Goal: Transaction & Acquisition: Purchase product/service

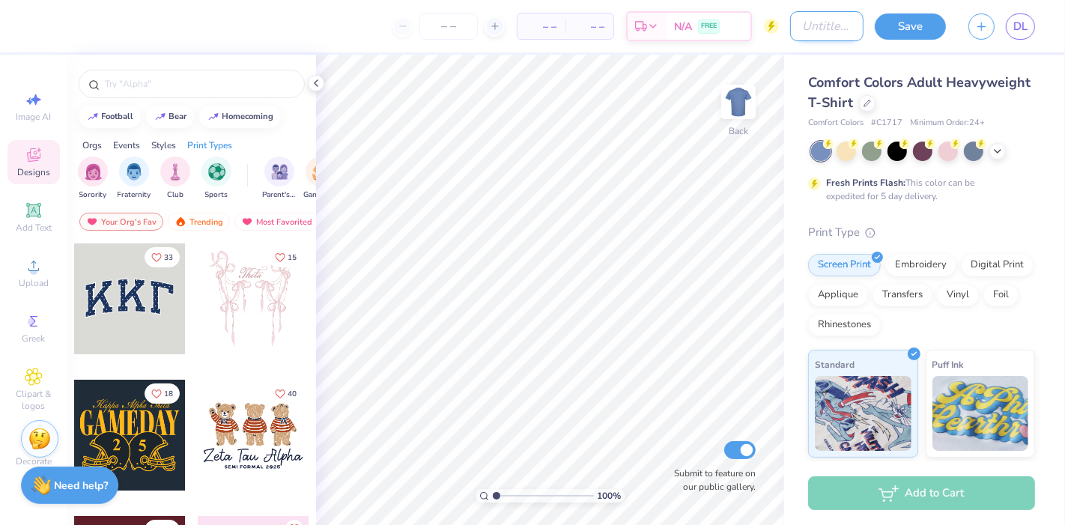
click at [823, 24] on input "Design Title" at bounding box center [826, 26] width 73 height 30
type input "2025 Fall rush"
click at [473, 30] on input "number" at bounding box center [449, 26] width 58 height 27
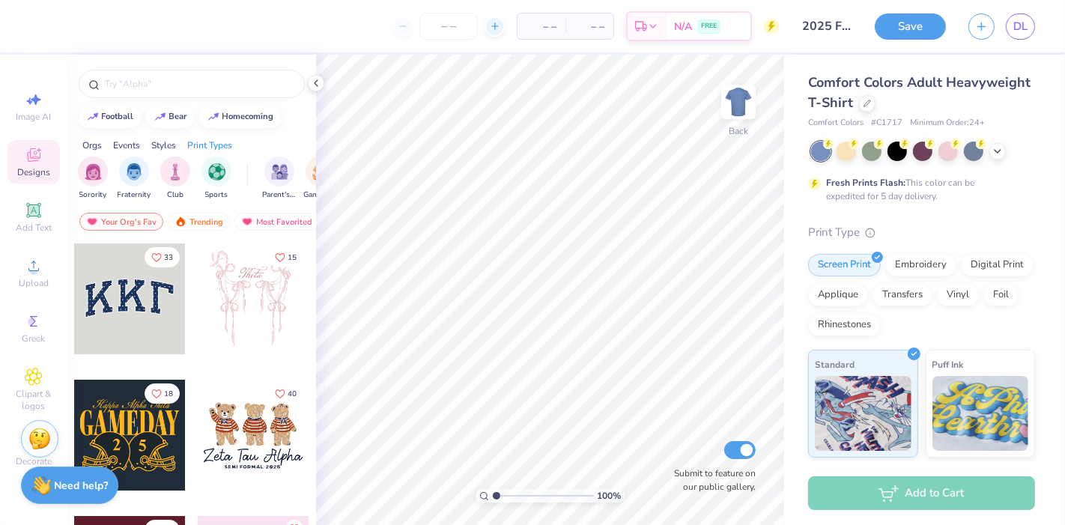
click at [501, 31] on div at bounding box center [495, 26] width 20 height 20
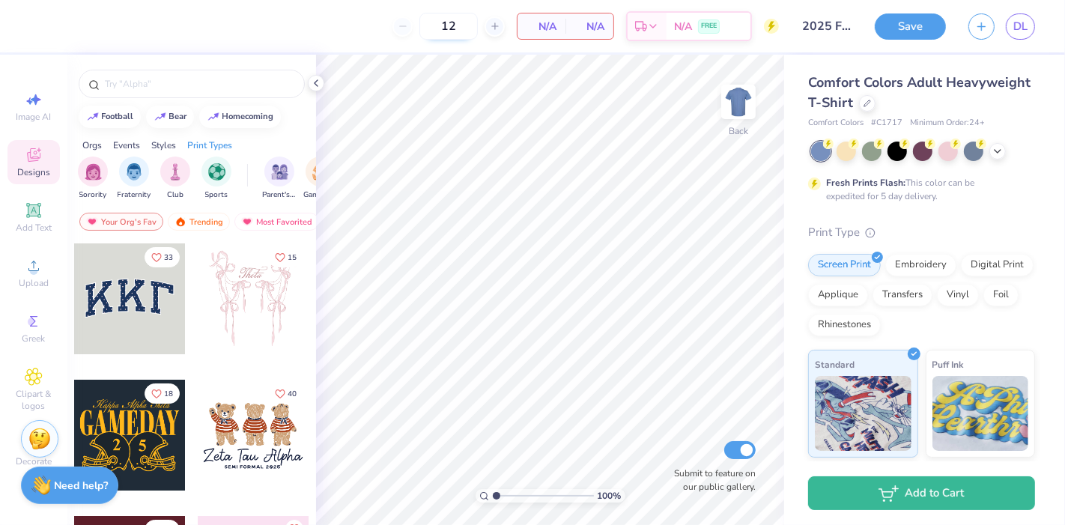
click at [449, 31] on input "12" at bounding box center [449, 26] width 58 height 27
click at [543, 23] on span "N/A" at bounding box center [542, 27] width 30 height 16
click at [473, 25] on input "12" at bounding box center [449, 26] width 58 height 27
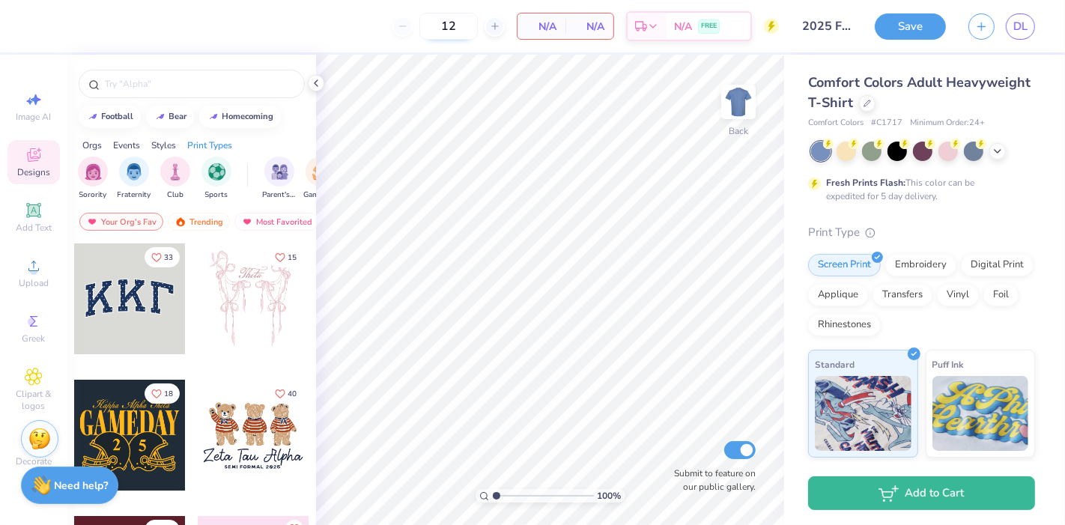
click at [449, 28] on input "12" at bounding box center [449, 26] width 58 height 27
type input "60"
click at [28, 288] on span "Upload" at bounding box center [34, 283] width 30 height 12
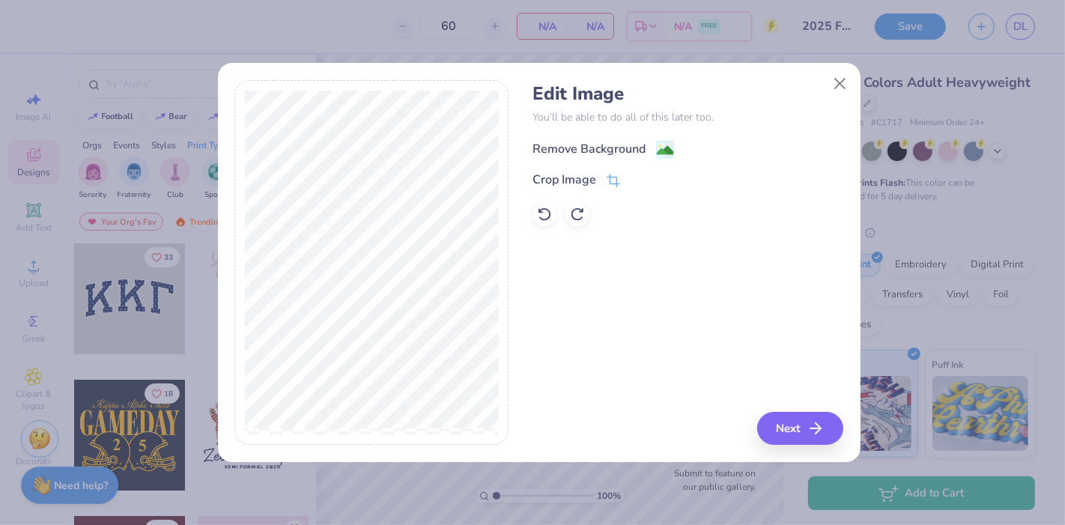
click at [661, 148] on image at bounding box center [665, 150] width 16 height 16
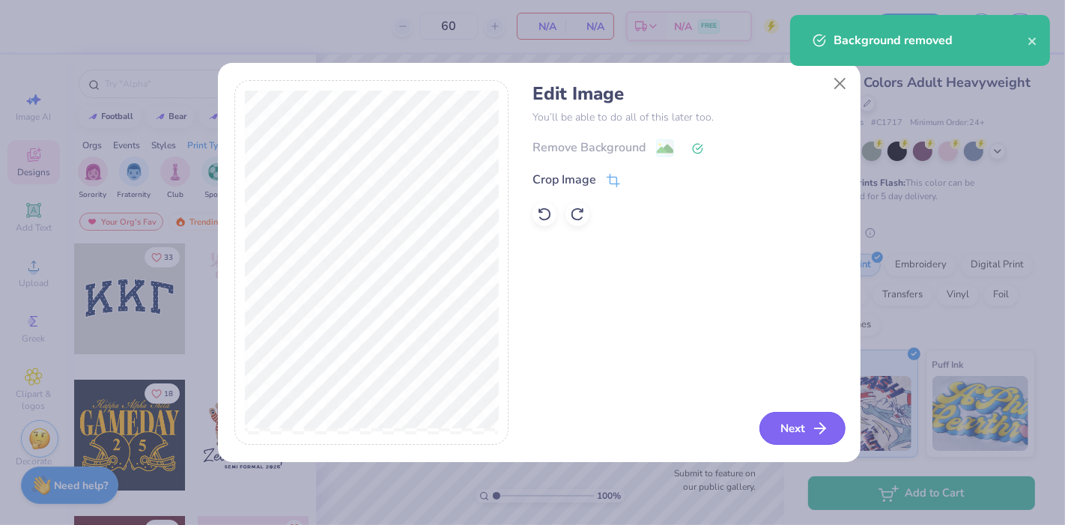
click at [783, 423] on button "Next" at bounding box center [803, 428] width 86 height 33
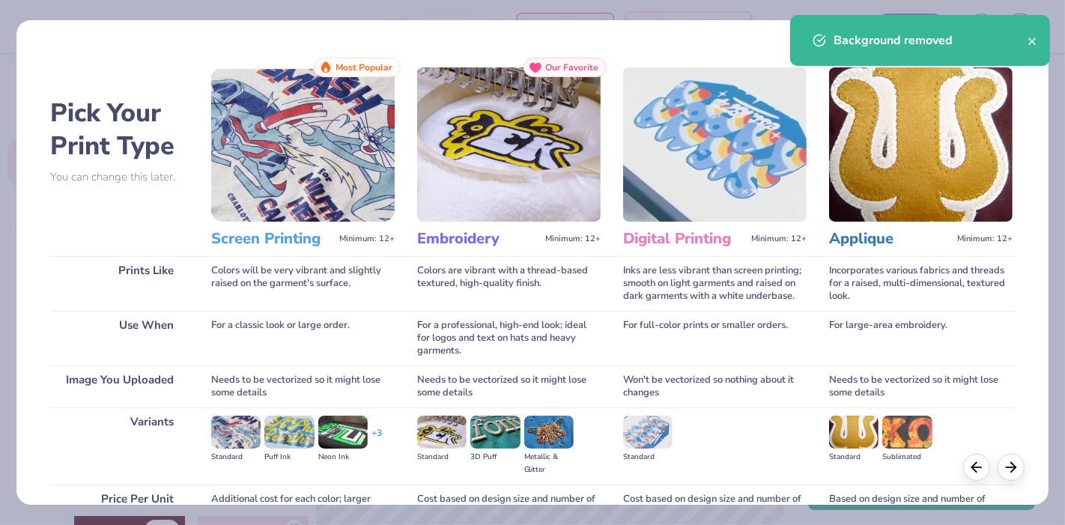
scroll to position [145, 0]
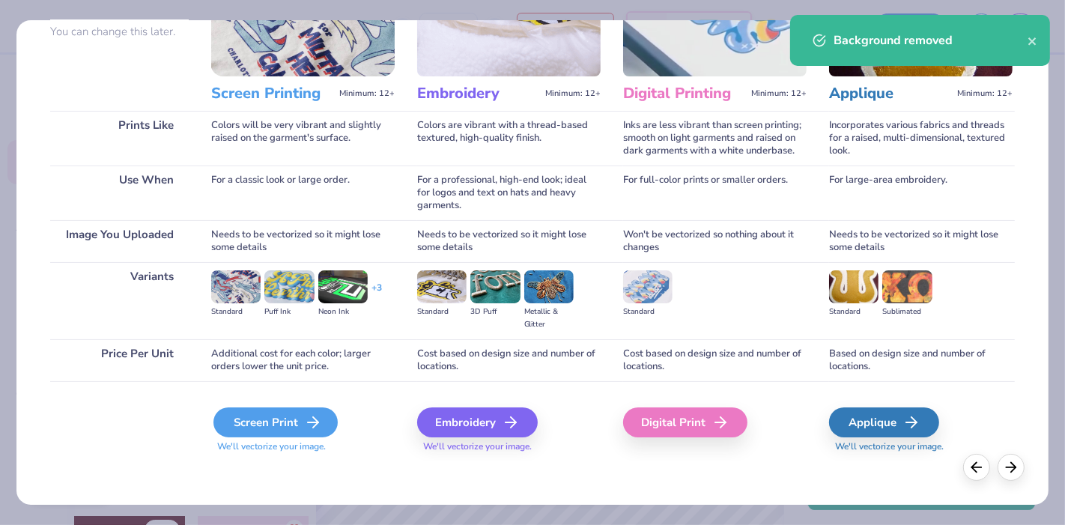
click at [295, 414] on div "Screen Print" at bounding box center [276, 423] width 124 height 30
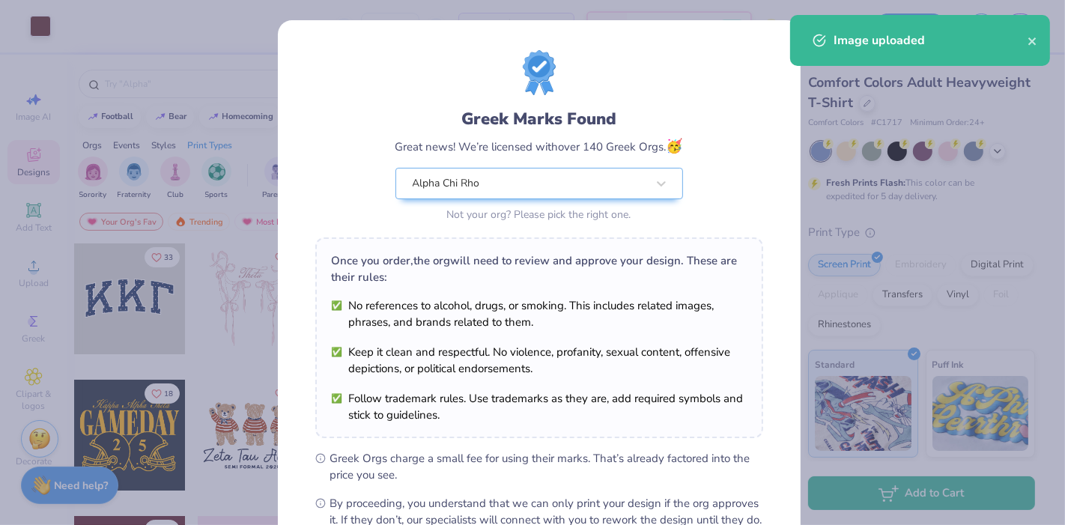
click at [578, 266] on body "Art colors 60 $17.23 Per Item $1,033.80 Total Est. Delivery [DATE] - [DATE] FRE…" at bounding box center [532, 262] width 1065 height 525
type input "4.73"
type input "4.63"
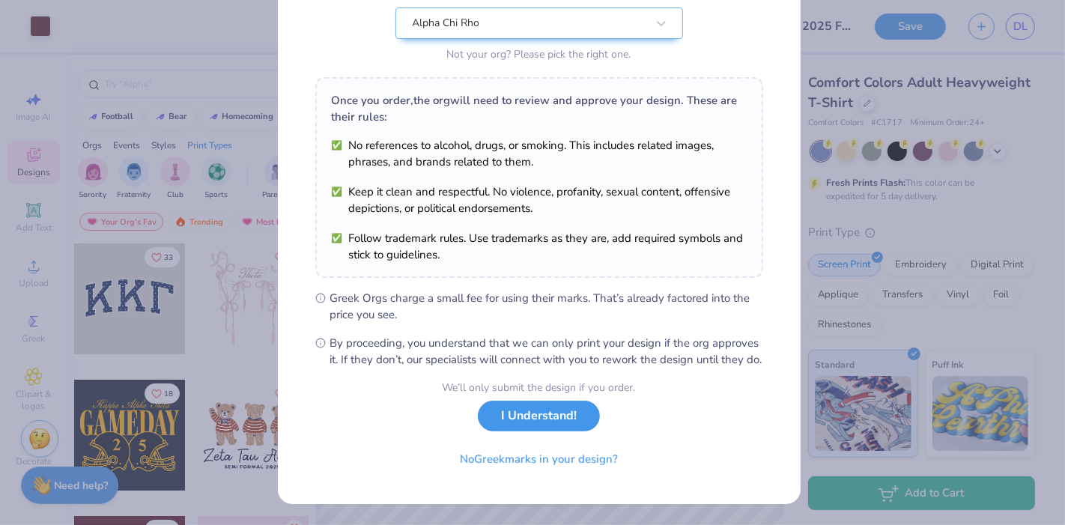
click at [543, 424] on button "I Understand!" at bounding box center [539, 416] width 122 height 31
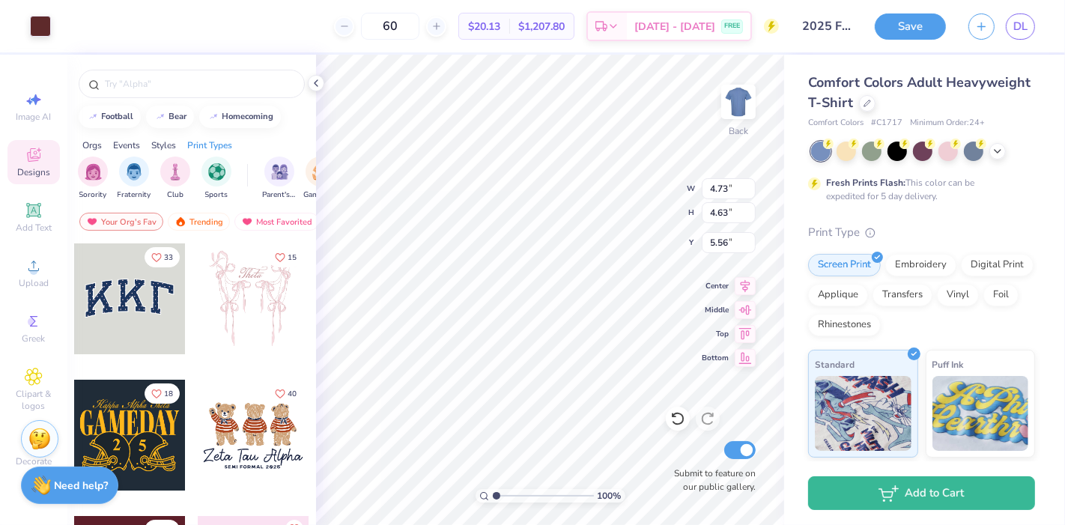
type input "2.23"
click at [995, 151] on icon at bounding box center [998, 150] width 12 height 12
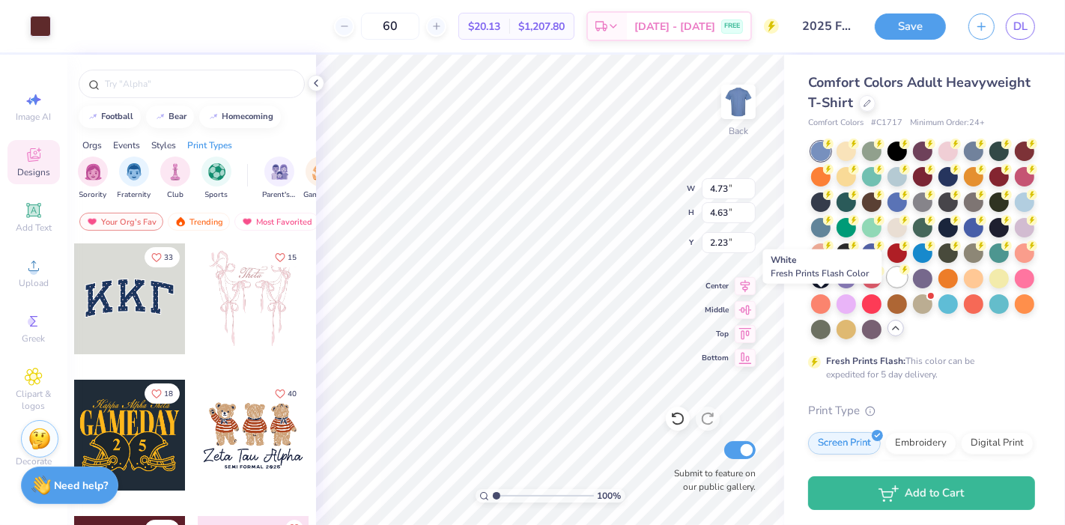
click at [888, 287] on div at bounding box center [897, 276] width 19 height 19
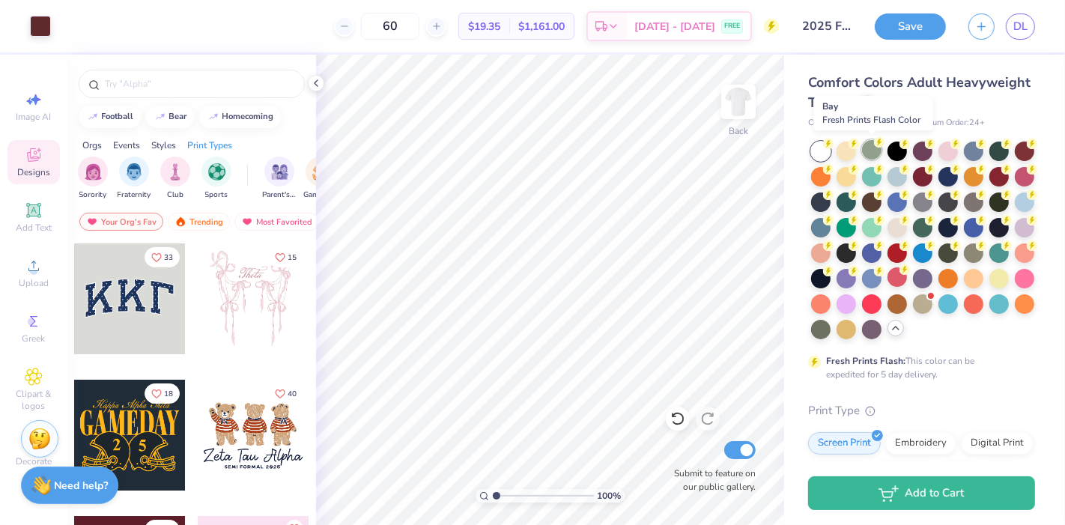
click at [869, 144] on div at bounding box center [871, 149] width 19 height 19
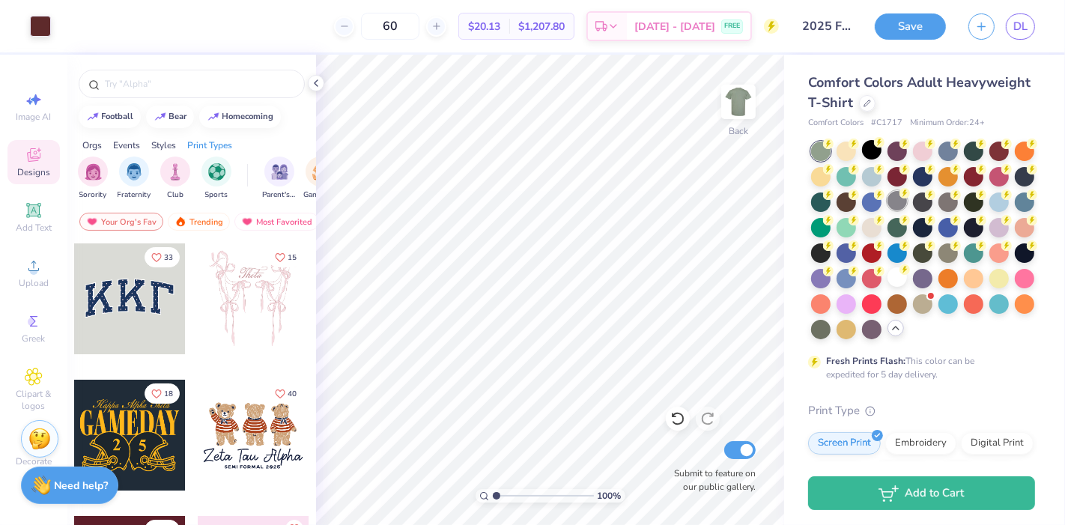
click at [907, 193] on div at bounding box center [897, 200] width 19 height 19
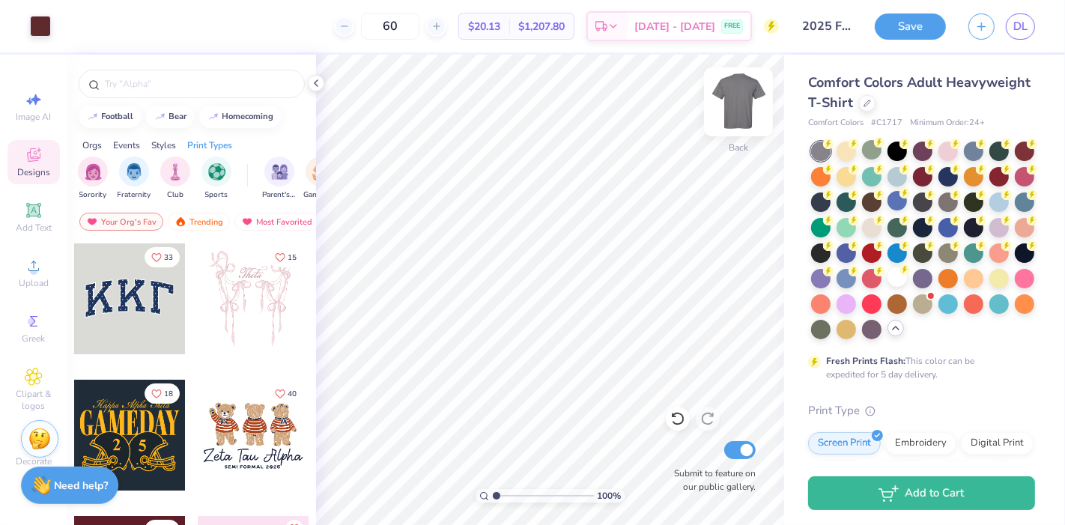
click at [734, 103] on img at bounding box center [739, 102] width 60 height 60
click at [23, 267] on div "Upload" at bounding box center [33, 273] width 52 height 44
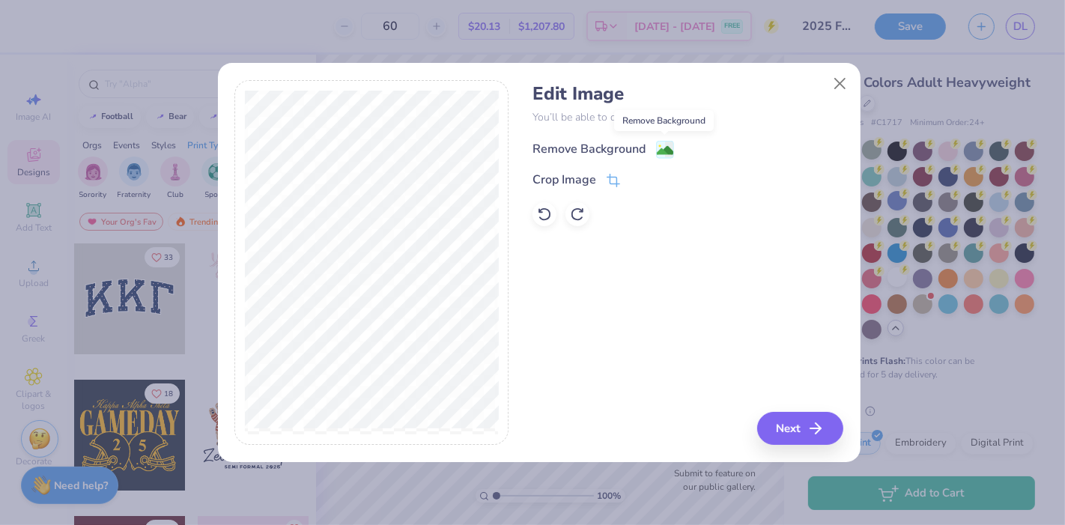
click at [665, 150] on image at bounding box center [665, 150] width 16 height 16
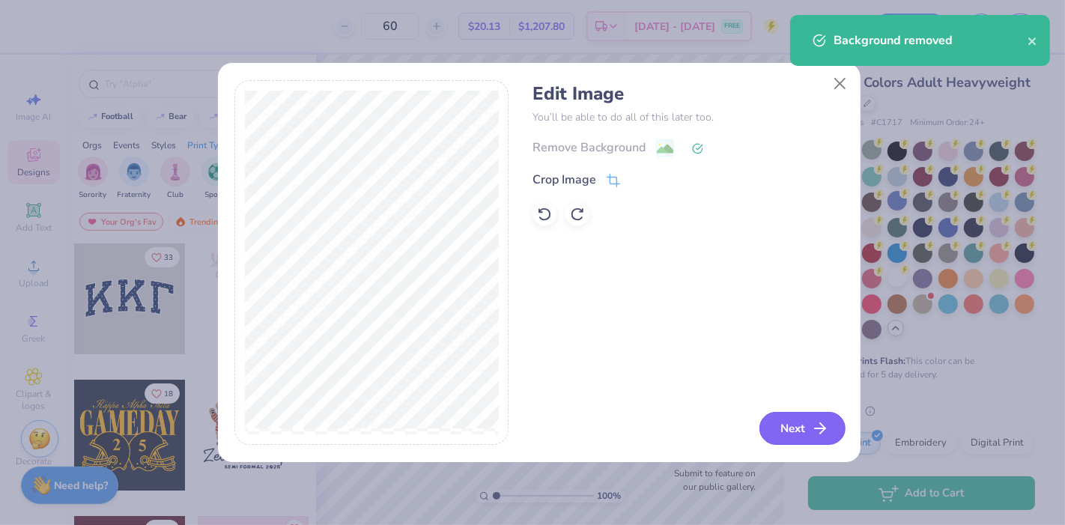
click at [809, 424] on button "Next" at bounding box center [803, 428] width 86 height 33
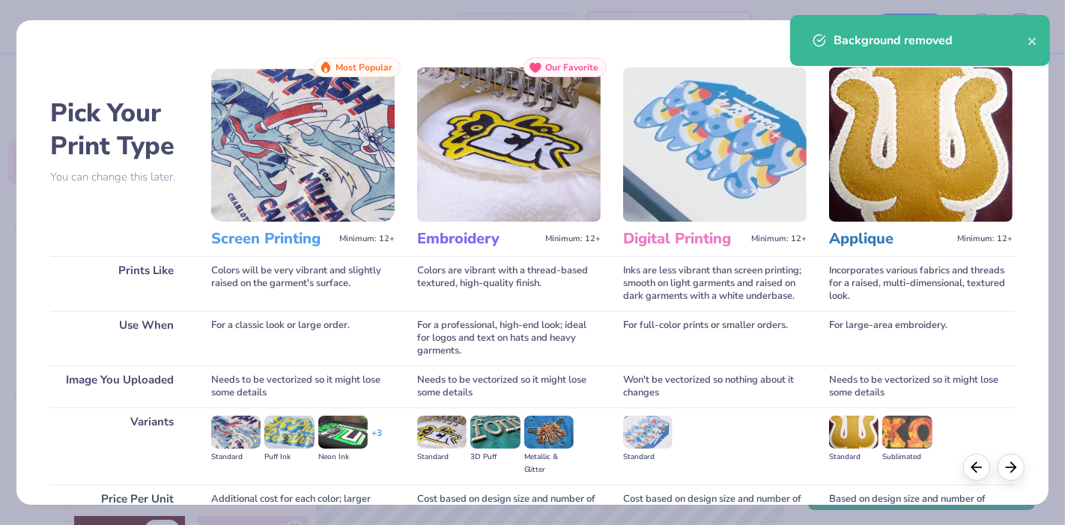
scroll to position [145, 0]
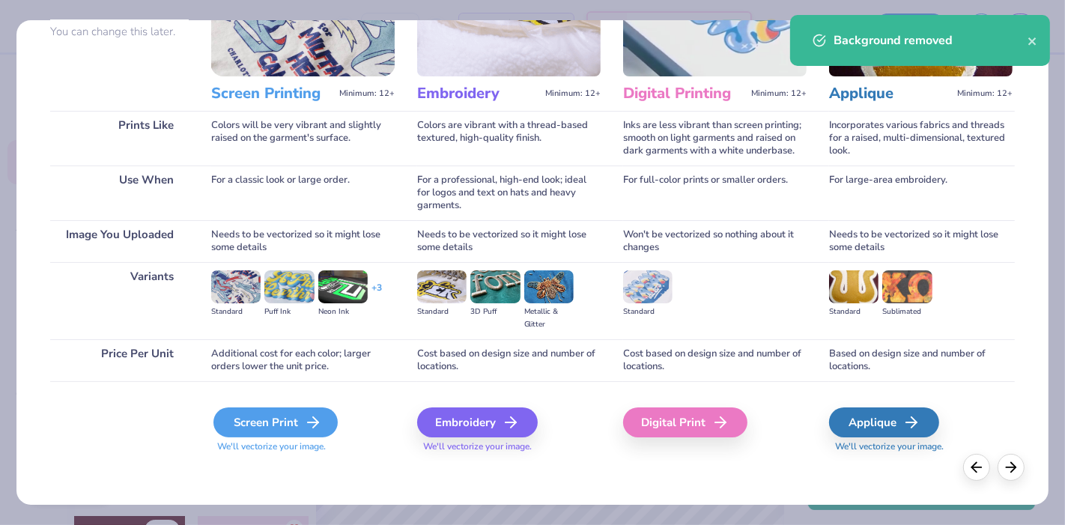
click at [238, 418] on div "Screen Print" at bounding box center [276, 423] width 124 height 30
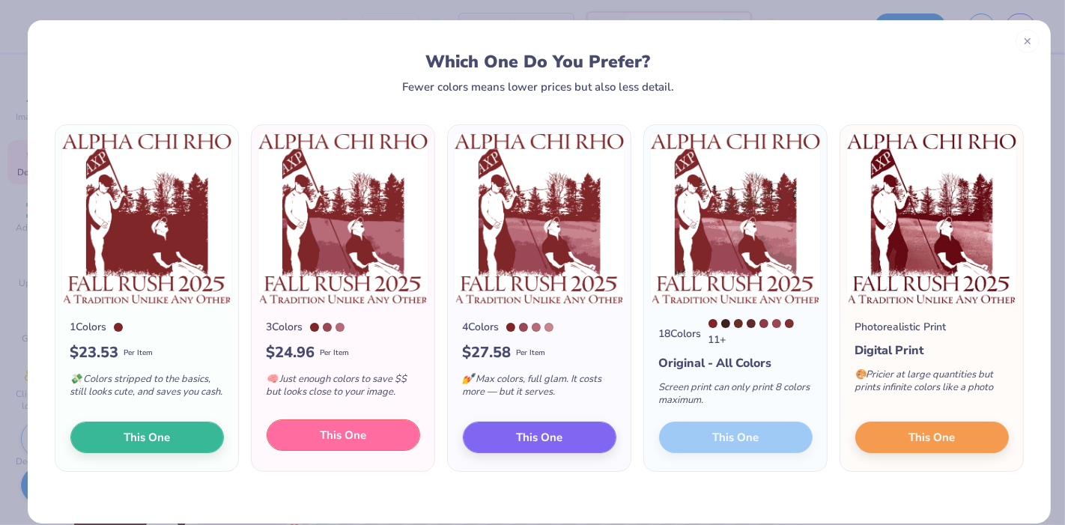
click at [320, 437] on span "This One" at bounding box center [343, 435] width 46 height 17
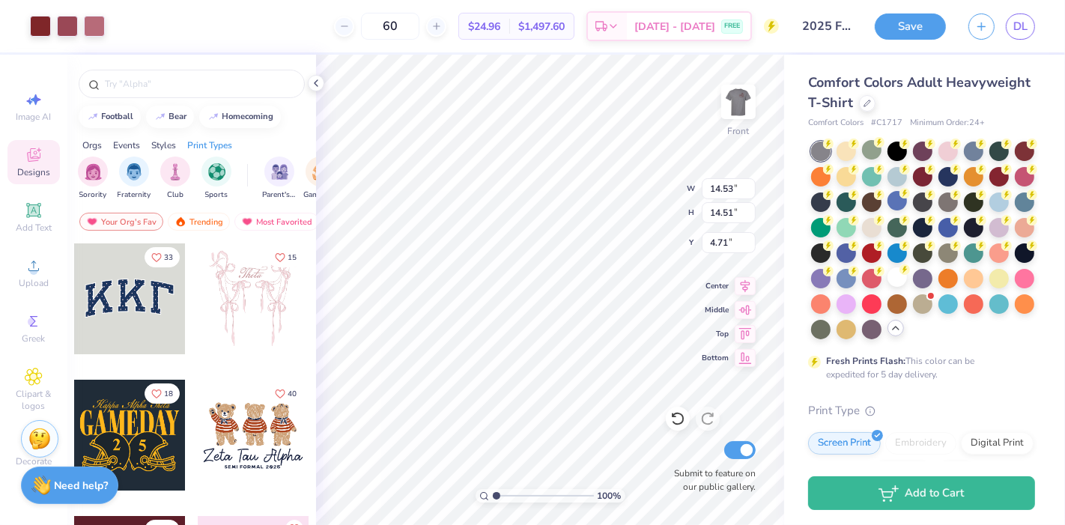
type input "4.71"
type input "13.11"
type input "13.10"
type input "3.65"
click at [823, 149] on circle at bounding box center [828, 144] width 10 height 10
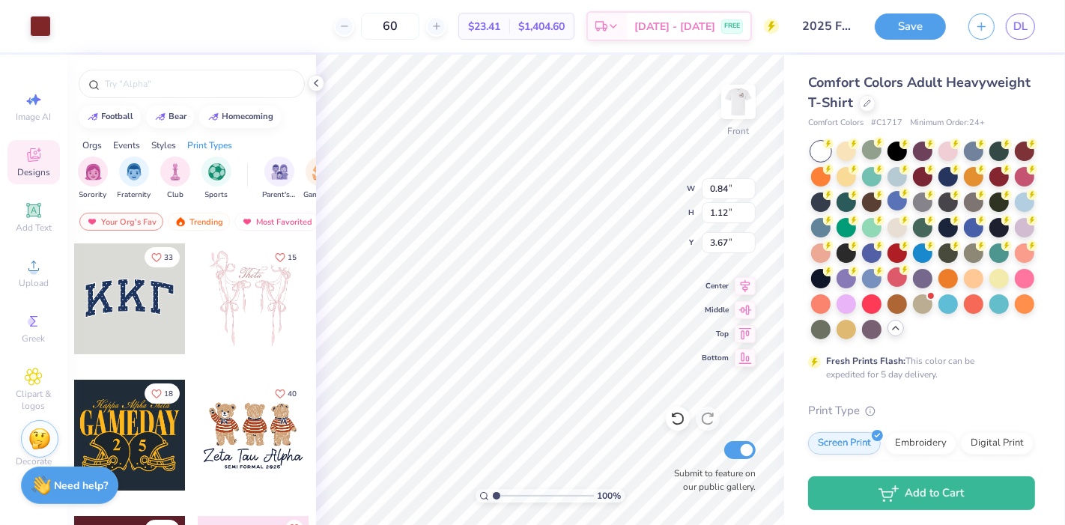
type input "1.18"
type input "1.14"
type input "3.65"
type input "1.79"
type input "1.14"
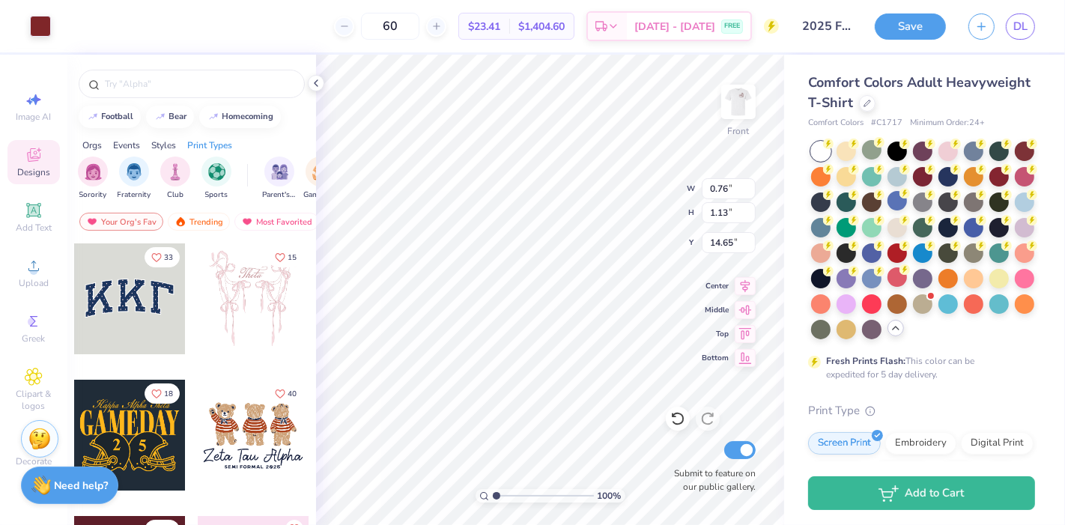
type input "14.64"
type input "15.91"
click at [630, 209] on div "100 % Front W 9.44 9.44 " H 9.83 9.83 " Y 4.83 4.83 " Center Middle Top Bottom …" at bounding box center [550, 290] width 468 height 470
type input "5.59"
type input "13.53"
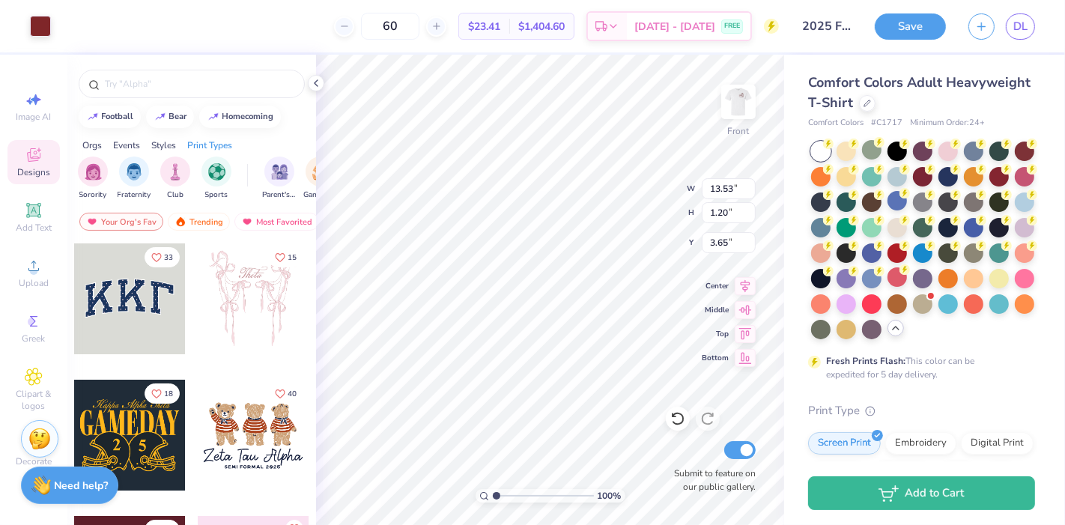
type input "1.20"
type input "3.51"
click at [744, 93] on img at bounding box center [739, 102] width 60 height 60
type input "2.34"
click at [733, 109] on img at bounding box center [739, 102] width 60 height 60
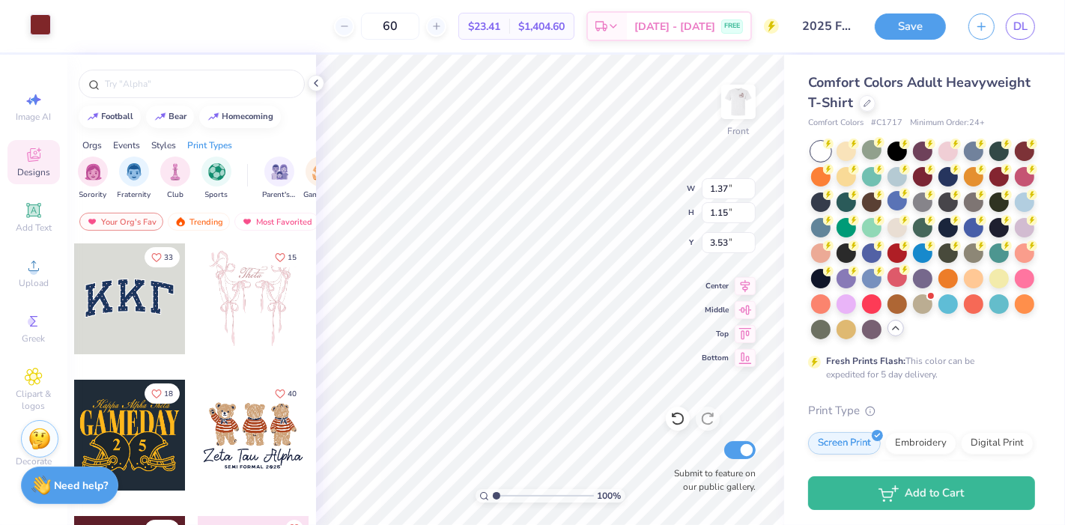
click at [46, 24] on div at bounding box center [40, 24] width 21 height 21
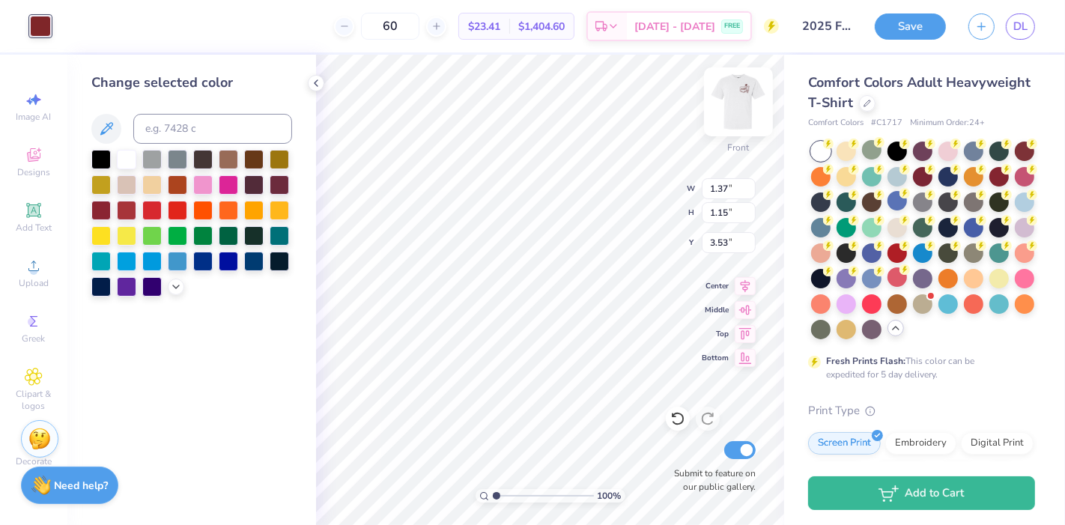
click at [736, 103] on img at bounding box center [739, 102] width 60 height 60
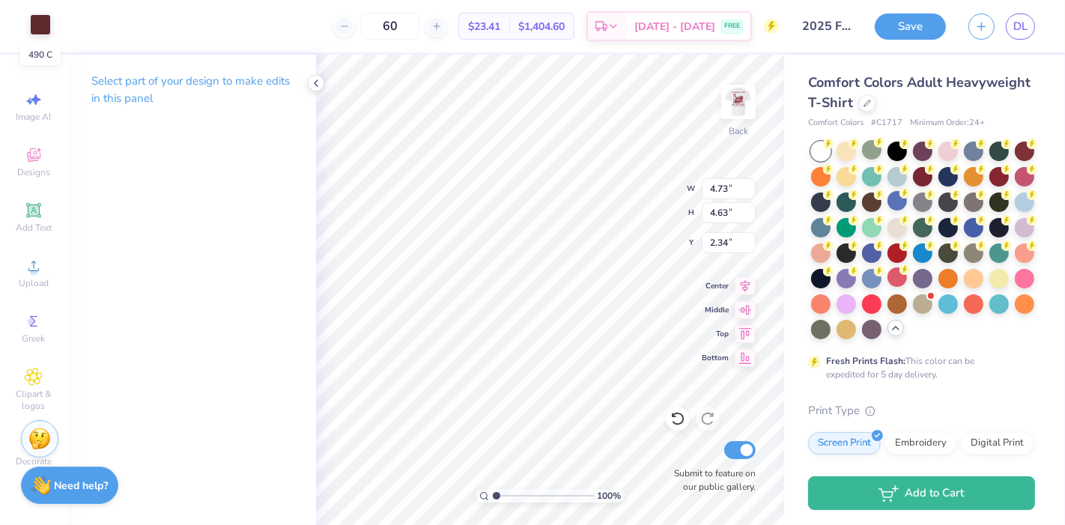
click at [40, 25] on div at bounding box center [40, 24] width 21 height 21
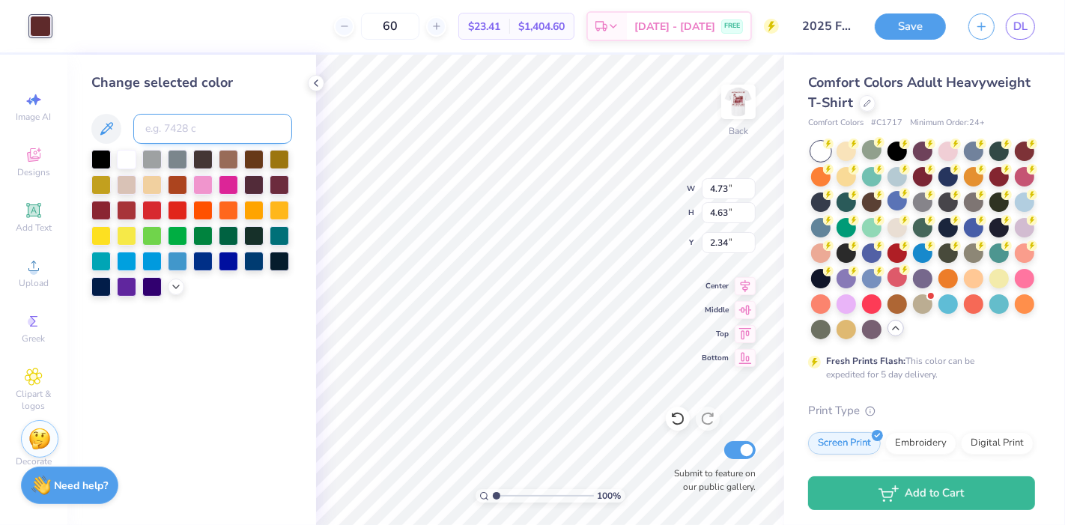
click at [196, 131] on input at bounding box center [212, 129] width 159 height 30
type input "1815"
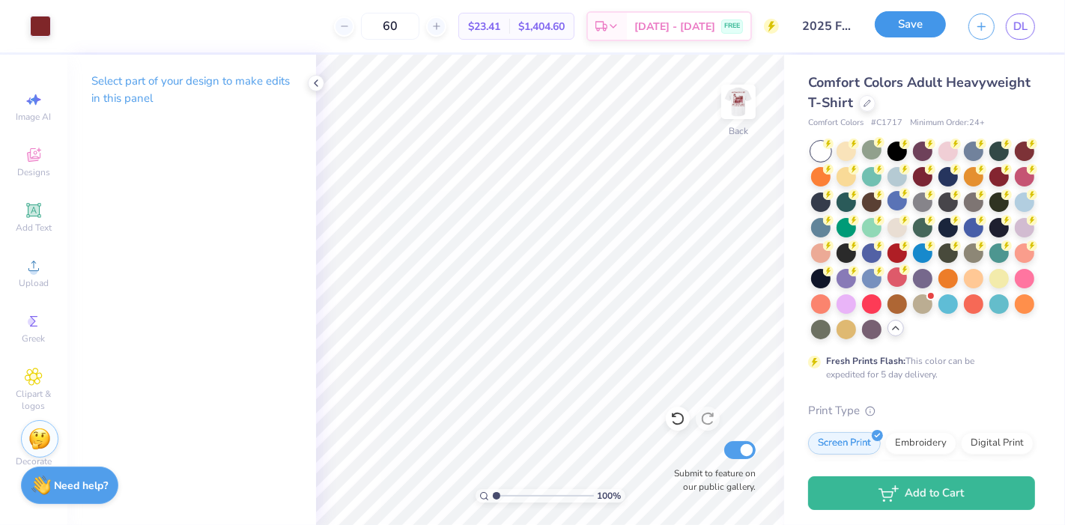
click at [894, 31] on button "Save" at bounding box center [910, 24] width 71 height 26
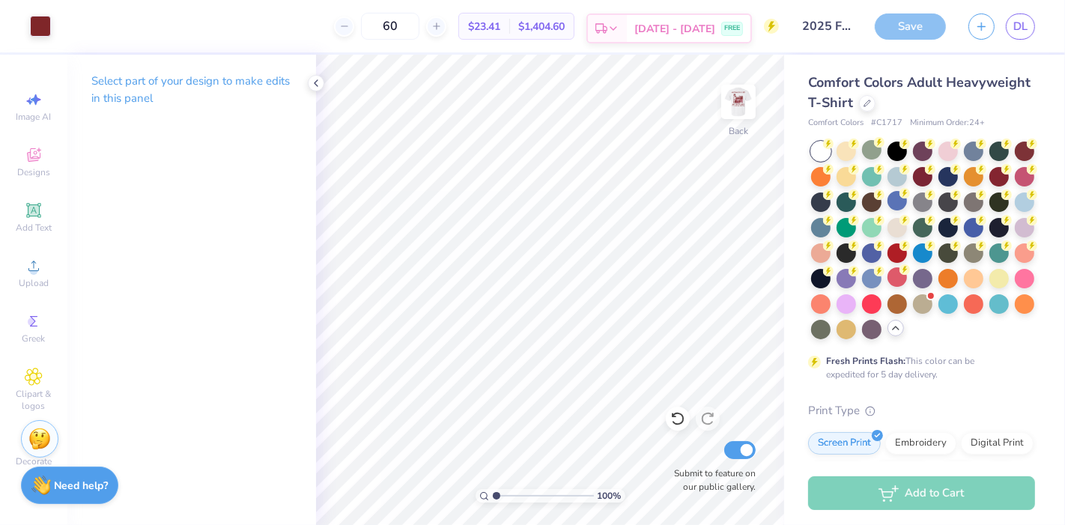
click at [718, 25] on div "[DATE] - [DATE] FREE" at bounding box center [689, 28] width 124 height 27
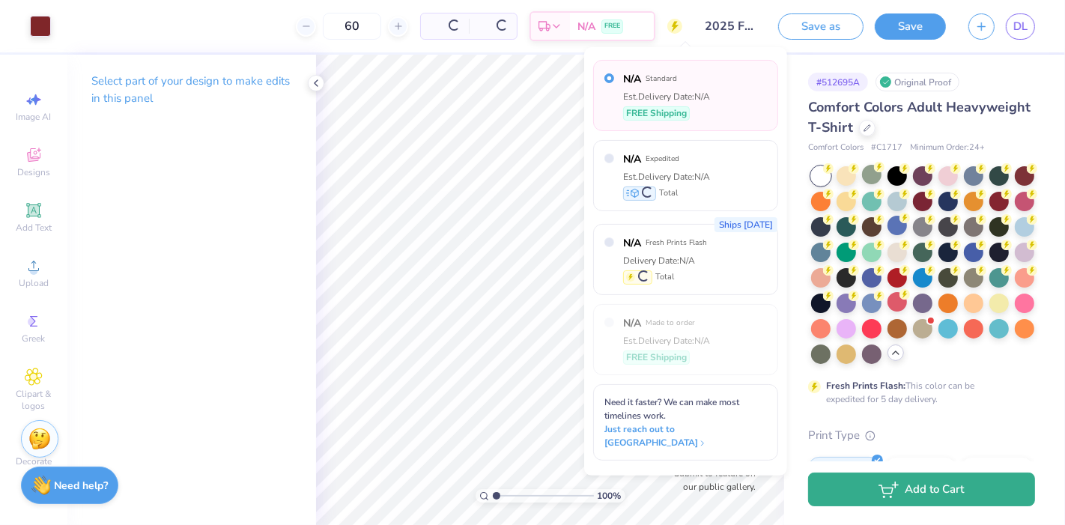
click at [854, 485] on button "Add to Cart" at bounding box center [921, 490] width 227 height 34
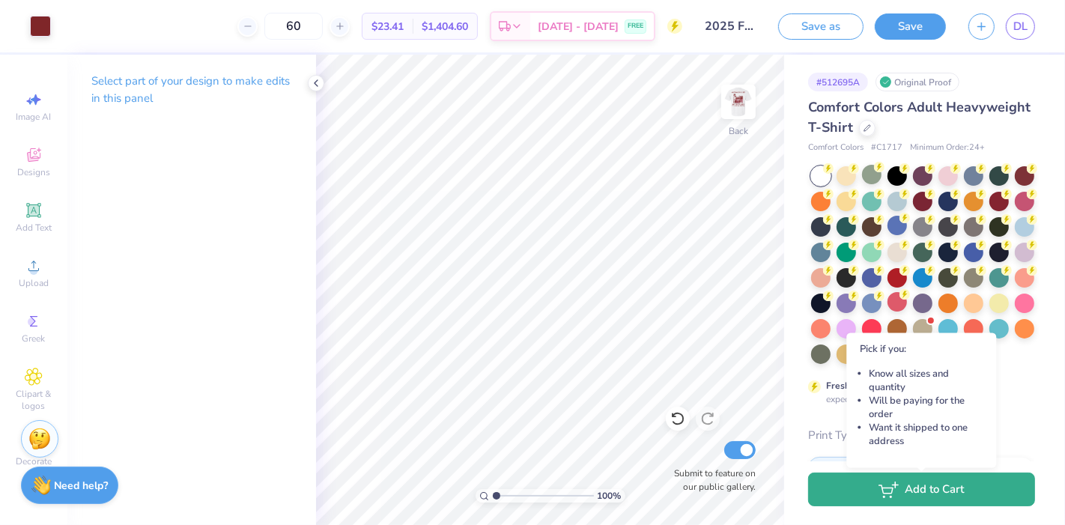
click at [891, 493] on icon "button" at bounding box center [885, 489] width 13 height 8
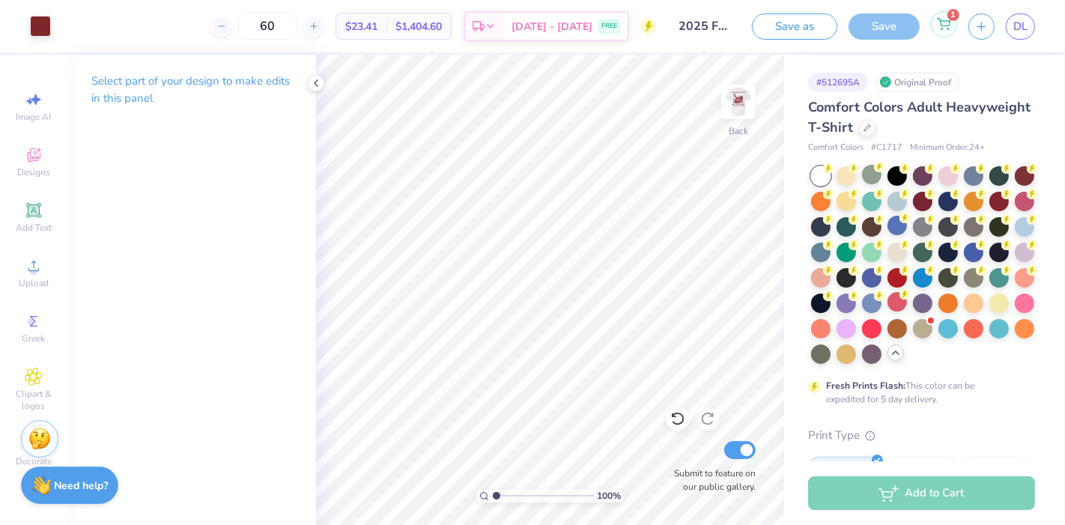
click at [948, 25] on icon at bounding box center [943, 24] width 13 height 12
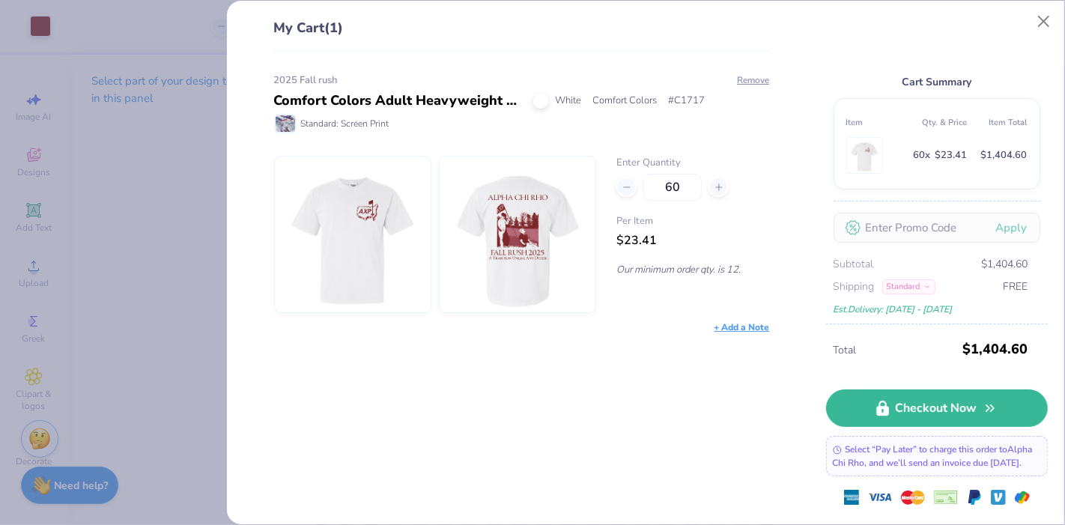
click at [113, 217] on div "My Cart (1) 2025 Fall rush Comfort Colors Adult Heavyweight T-Shirt White Comfo…" at bounding box center [532, 262] width 1065 height 525
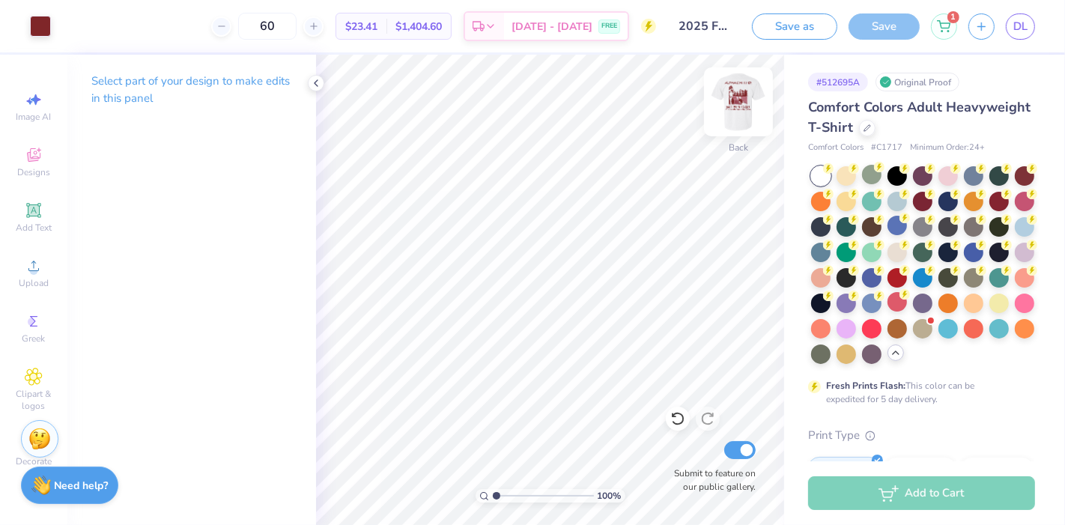
click at [735, 115] on img at bounding box center [739, 102] width 60 height 60
type input "12.31"
type input "0.61"
type input "17.45"
type input "16.60"
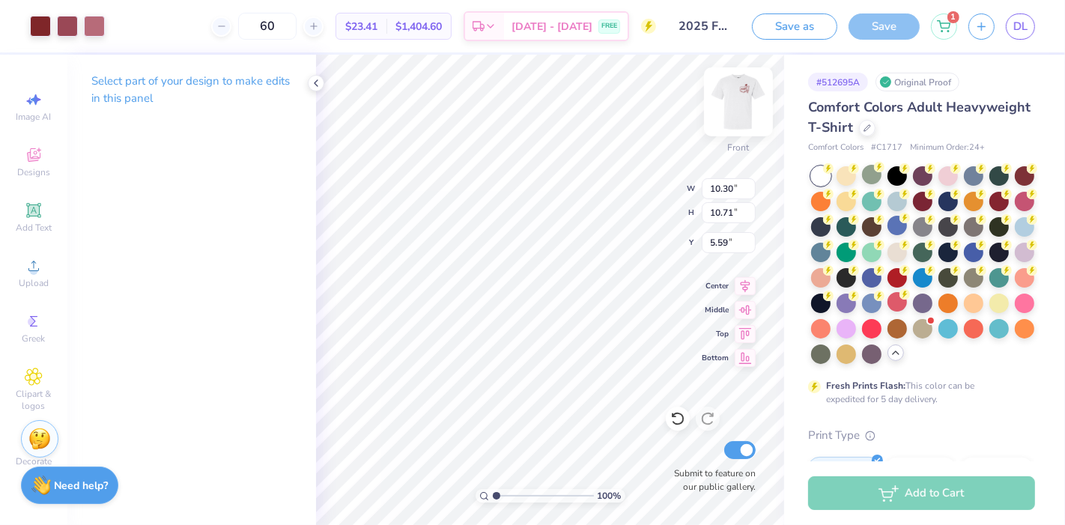
type input "10.30"
type input "10.71"
type input "5.55"
type input "3.76"
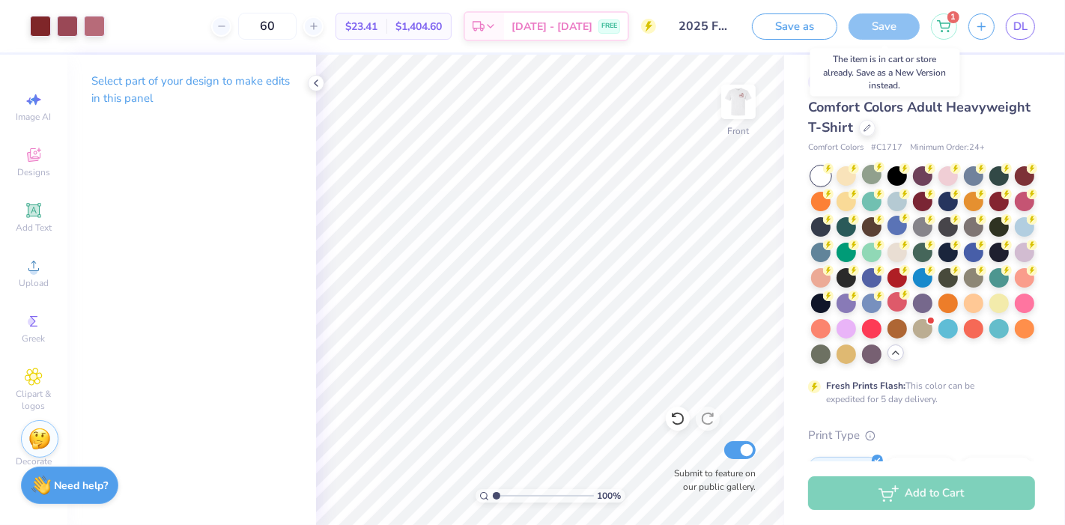
click at [886, 31] on div "Save" at bounding box center [884, 26] width 71 height 26
click at [799, 28] on button "Save as" at bounding box center [794, 24] width 85 height 26
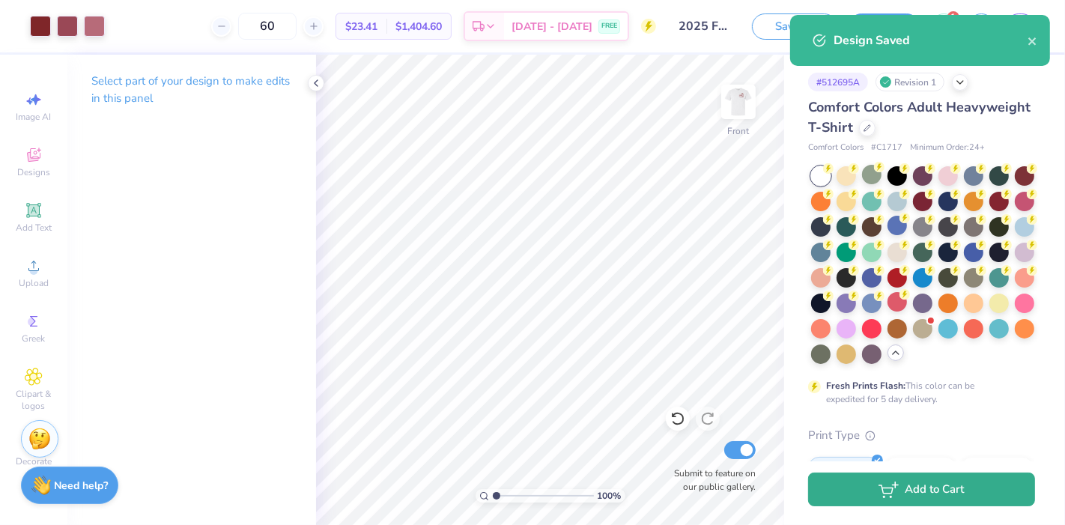
click at [883, 486] on icon "button" at bounding box center [889, 490] width 20 height 16
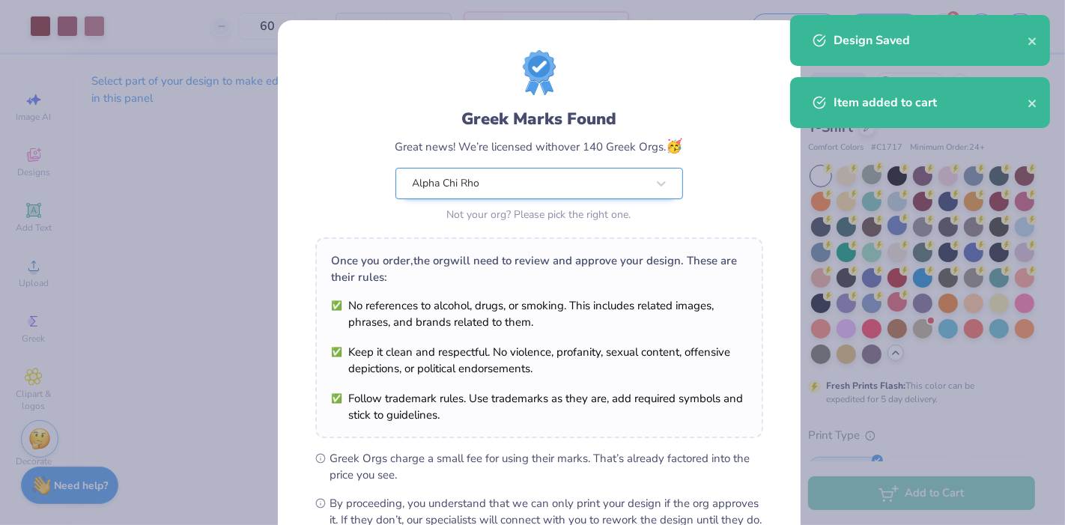
scroll to position [173, 0]
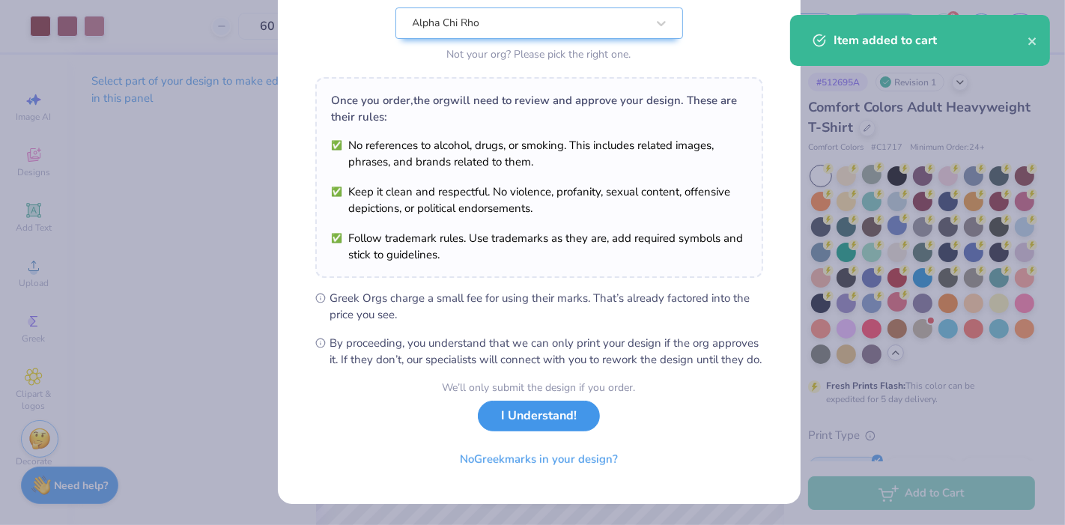
click at [515, 414] on button "I Understand!" at bounding box center [539, 416] width 122 height 31
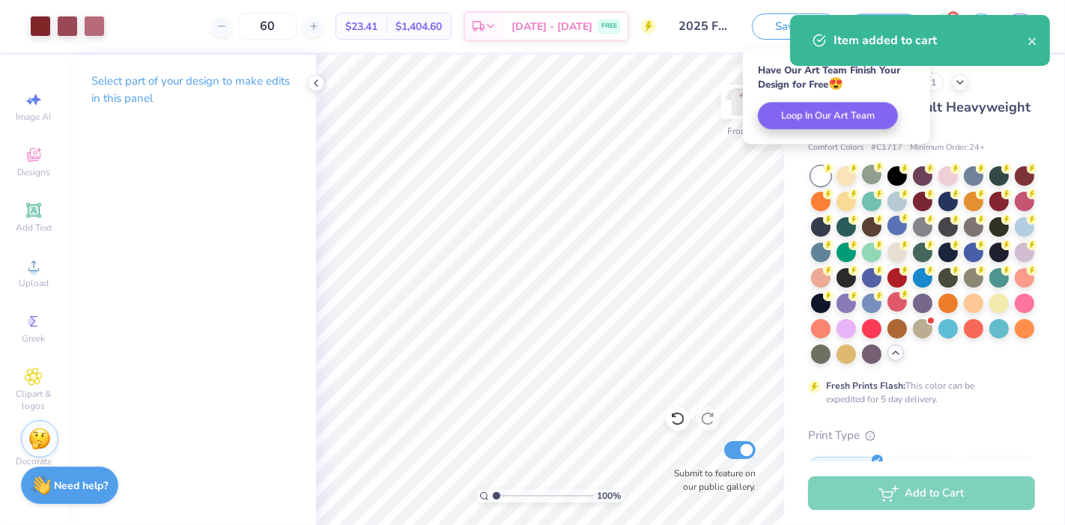
scroll to position [0, 0]
click at [1034, 43] on icon "close" at bounding box center [1032, 40] width 7 height 7
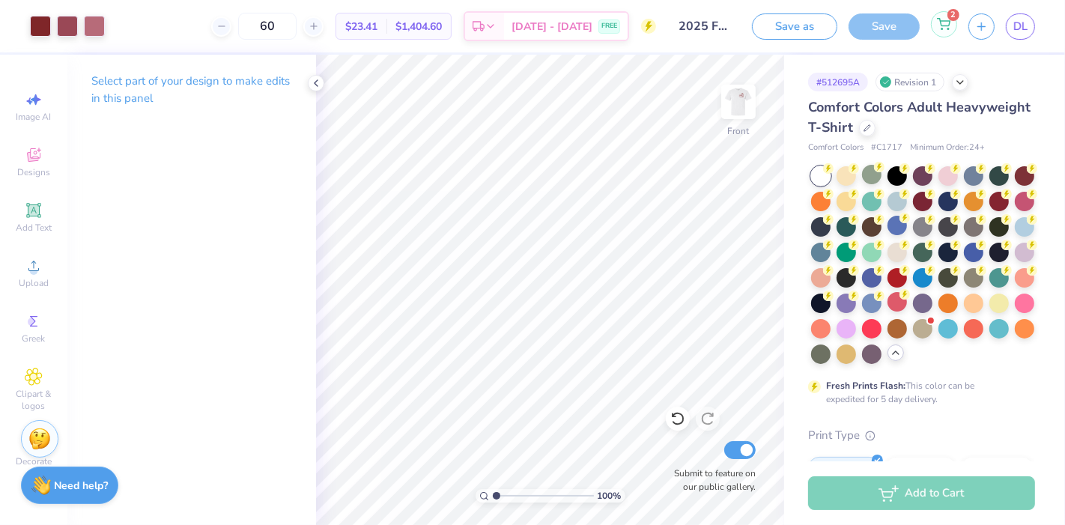
click at [943, 26] on icon at bounding box center [944, 22] width 13 height 7
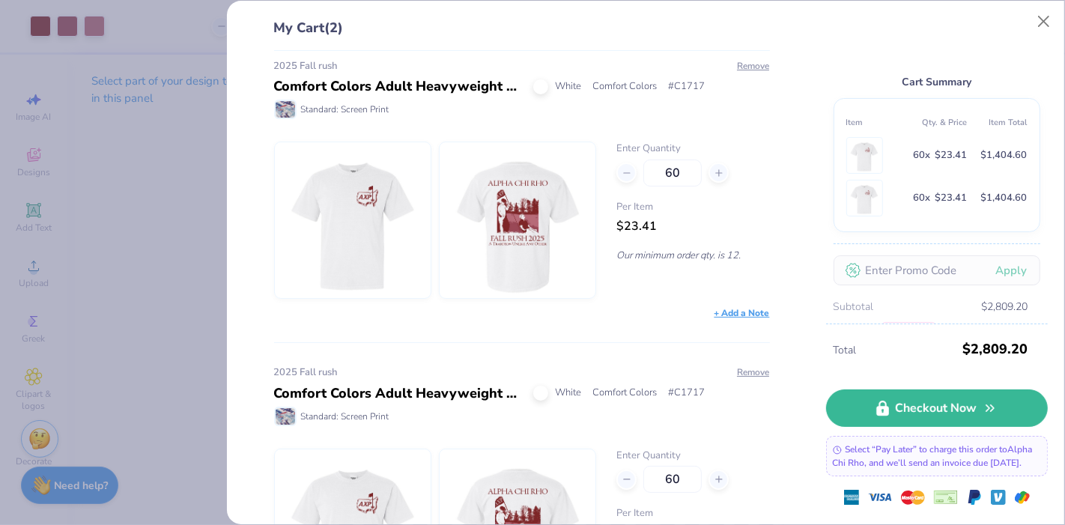
scroll to position [13, 0]
click at [744, 62] on button "Remove" at bounding box center [753, 67] width 34 height 13
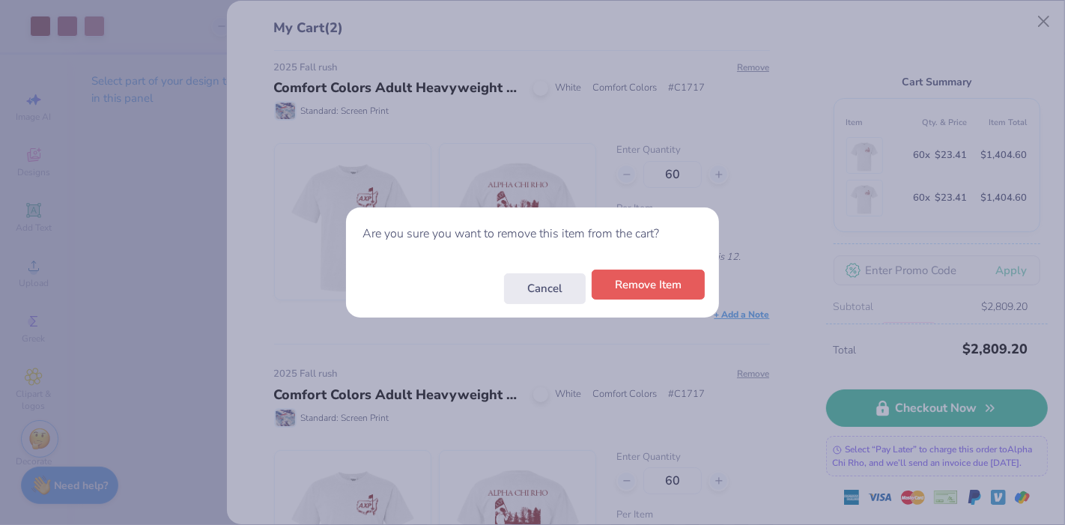
click at [638, 294] on button "Remove Item" at bounding box center [648, 285] width 113 height 31
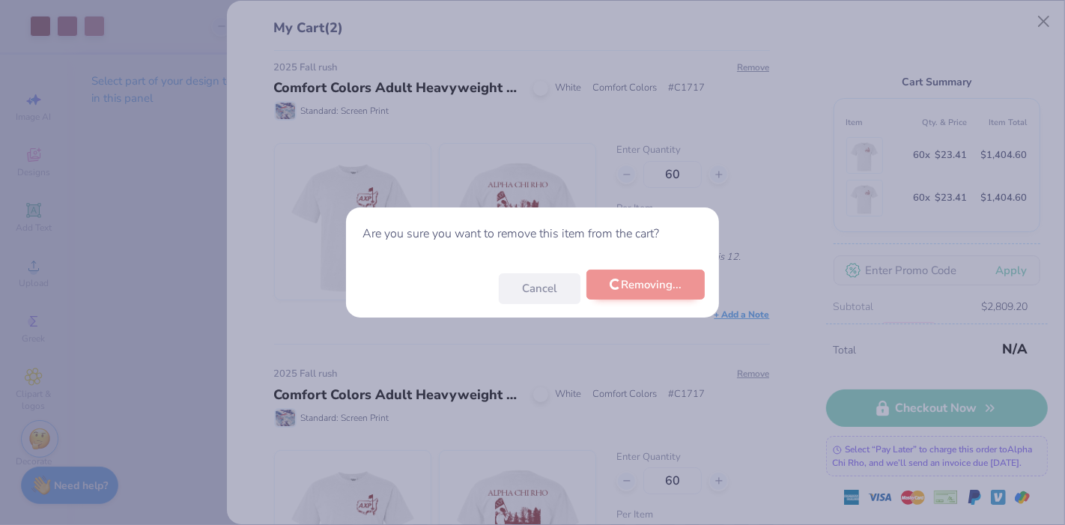
scroll to position [0, 0]
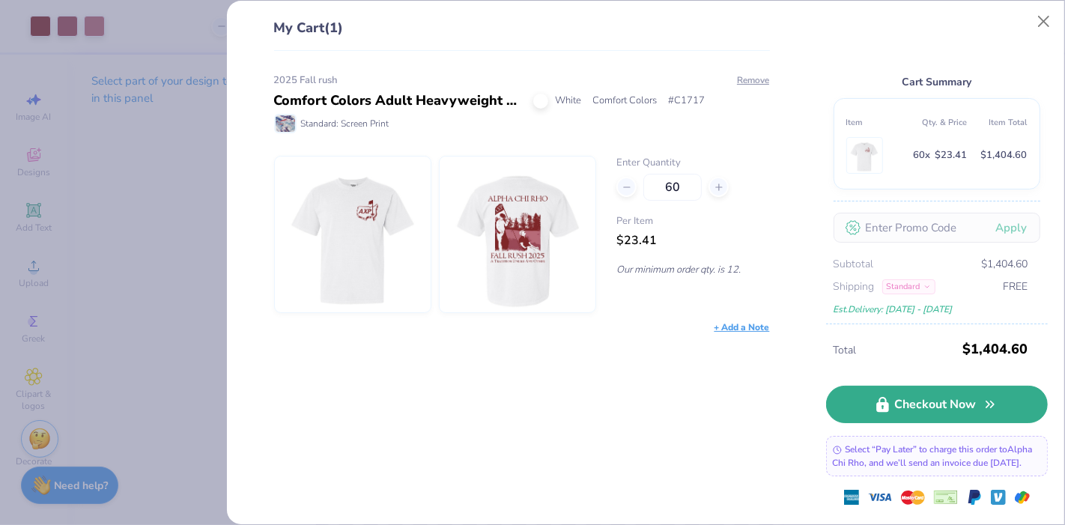
click at [944, 416] on link "Checkout Now" at bounding box center [937, 404] width 222 height 37
